Goal: Complete application form

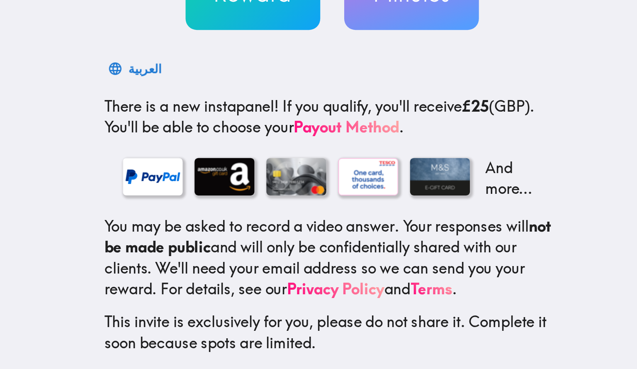
scroll to position [0, 3]
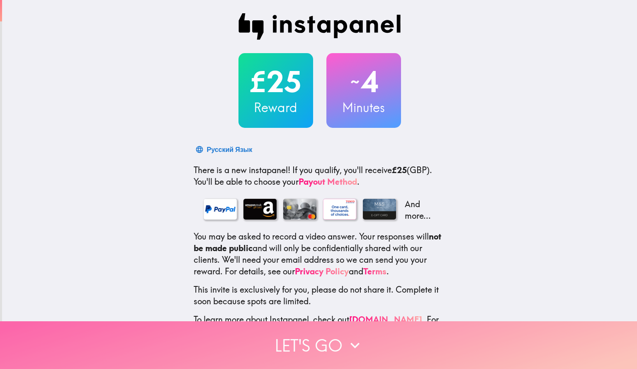
click at [325, 332] on button "Let's go" at bounding box center [318, 345] width 637 height 48
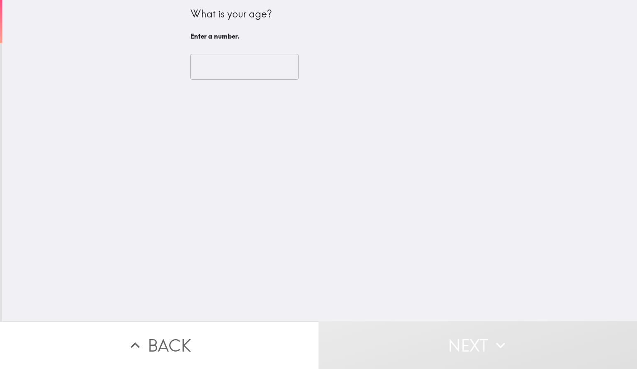
click at [242, 68] on input "number" at bounding box center [244, 67] width 108 height 26
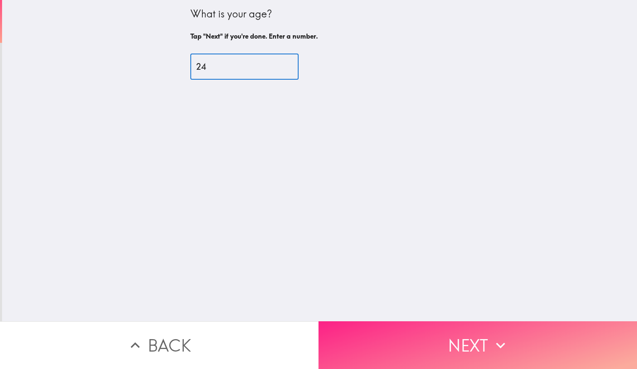
type input "24"
click at [424, 328] on button "Next" at bounding box center [478, 345] width 319 height 48
